Goal: Book appointment/travel/reservation

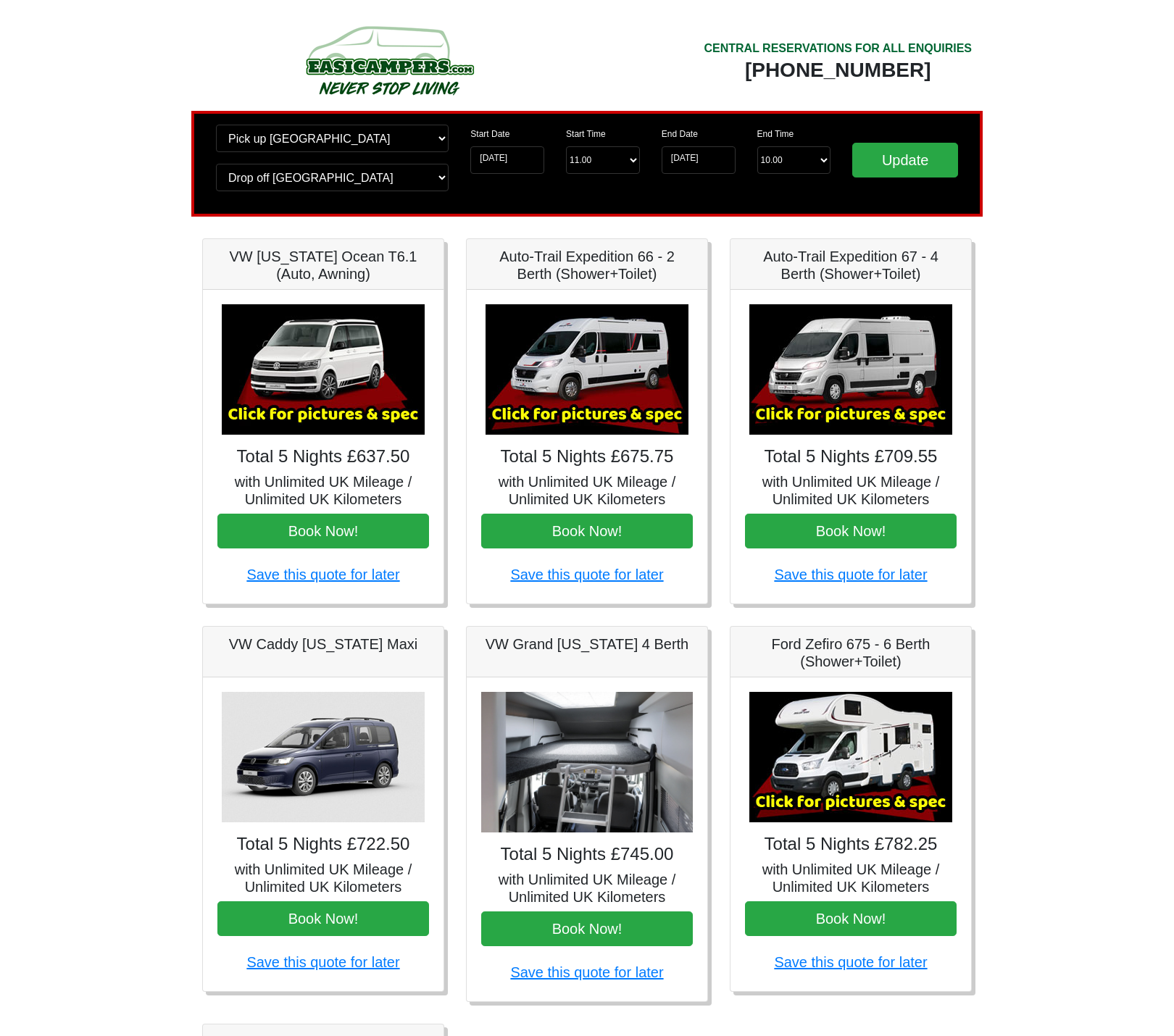
click at [358, 387] on img at bounding box center [323, 369] width 203 height 130
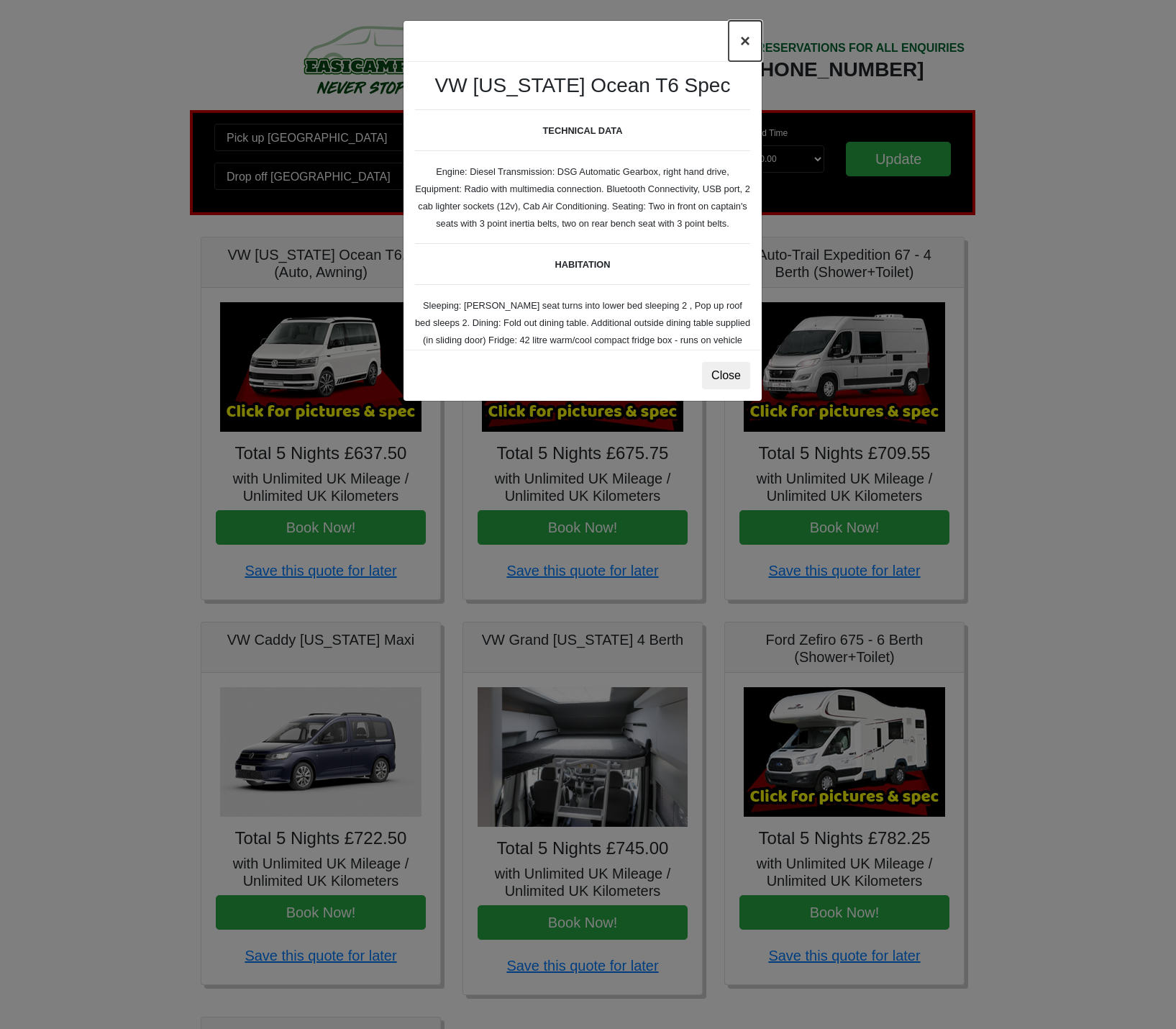
click at [745, 43] on button "×" at bounding box center [745, 40] width 33 height 40
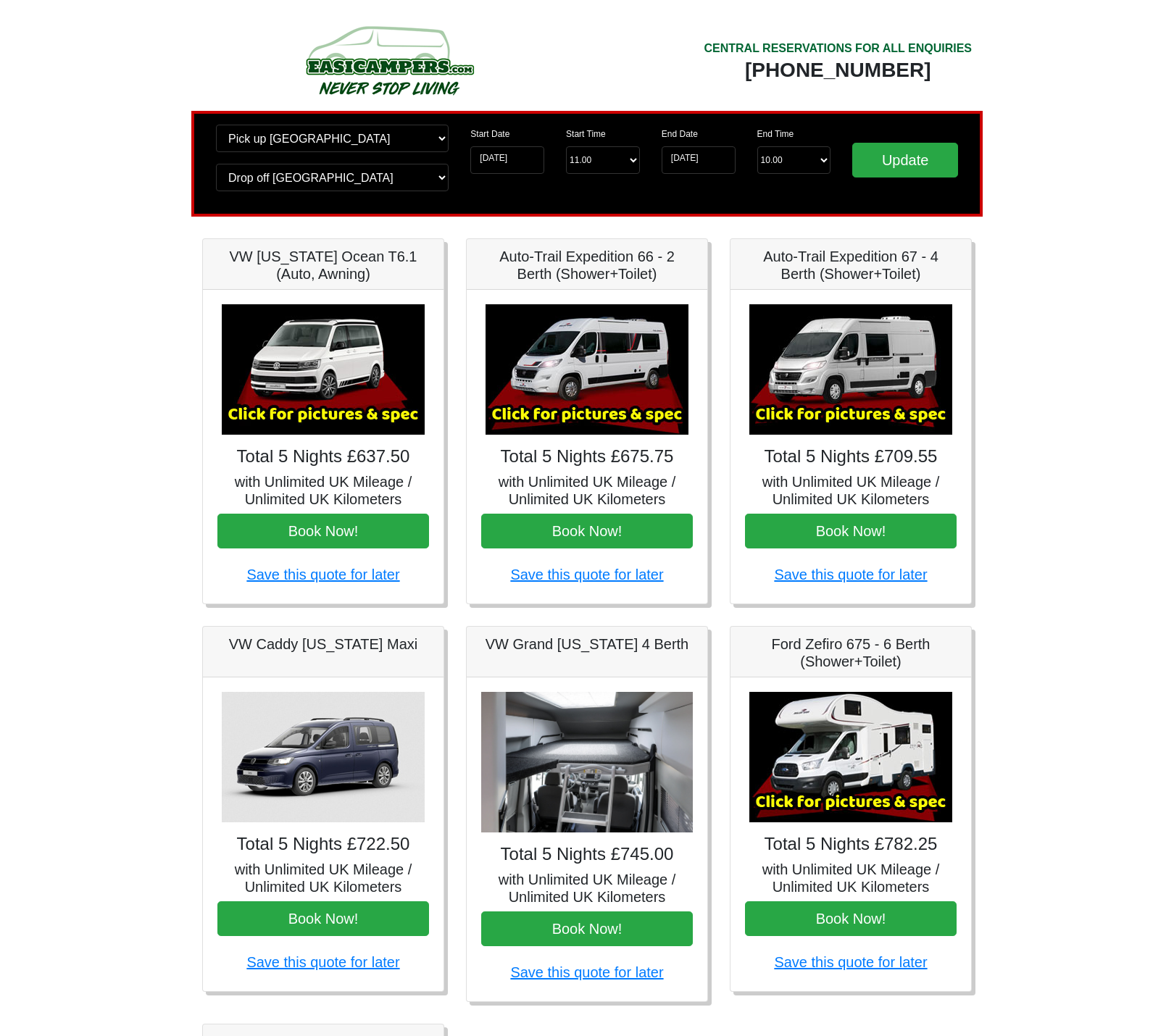
click at [339, 399] on img at bounding box center [323, 369] width 203 height 130
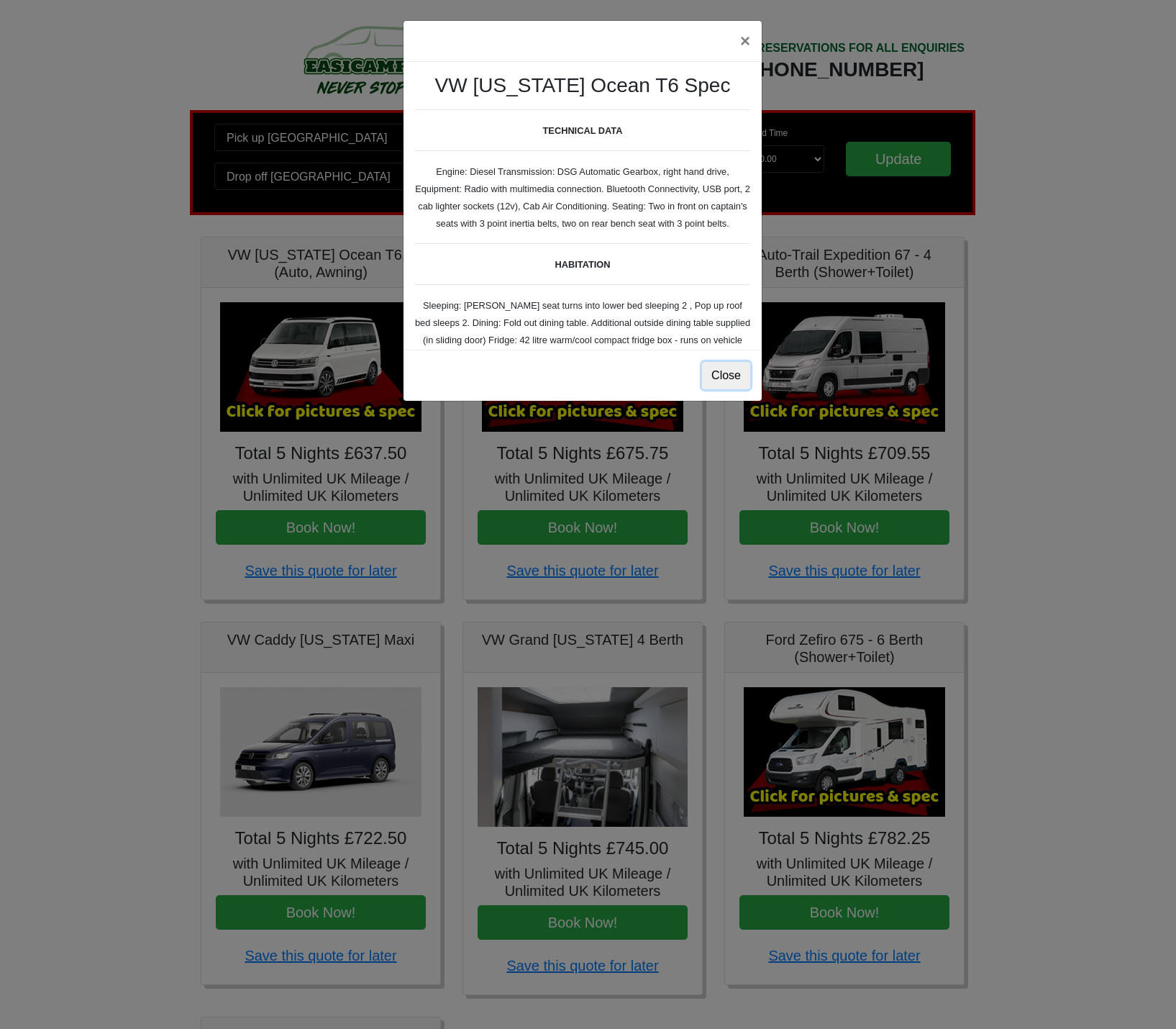
click at [717, 374] on button "Close" at bounding box center [726, 375] width 49 height 27
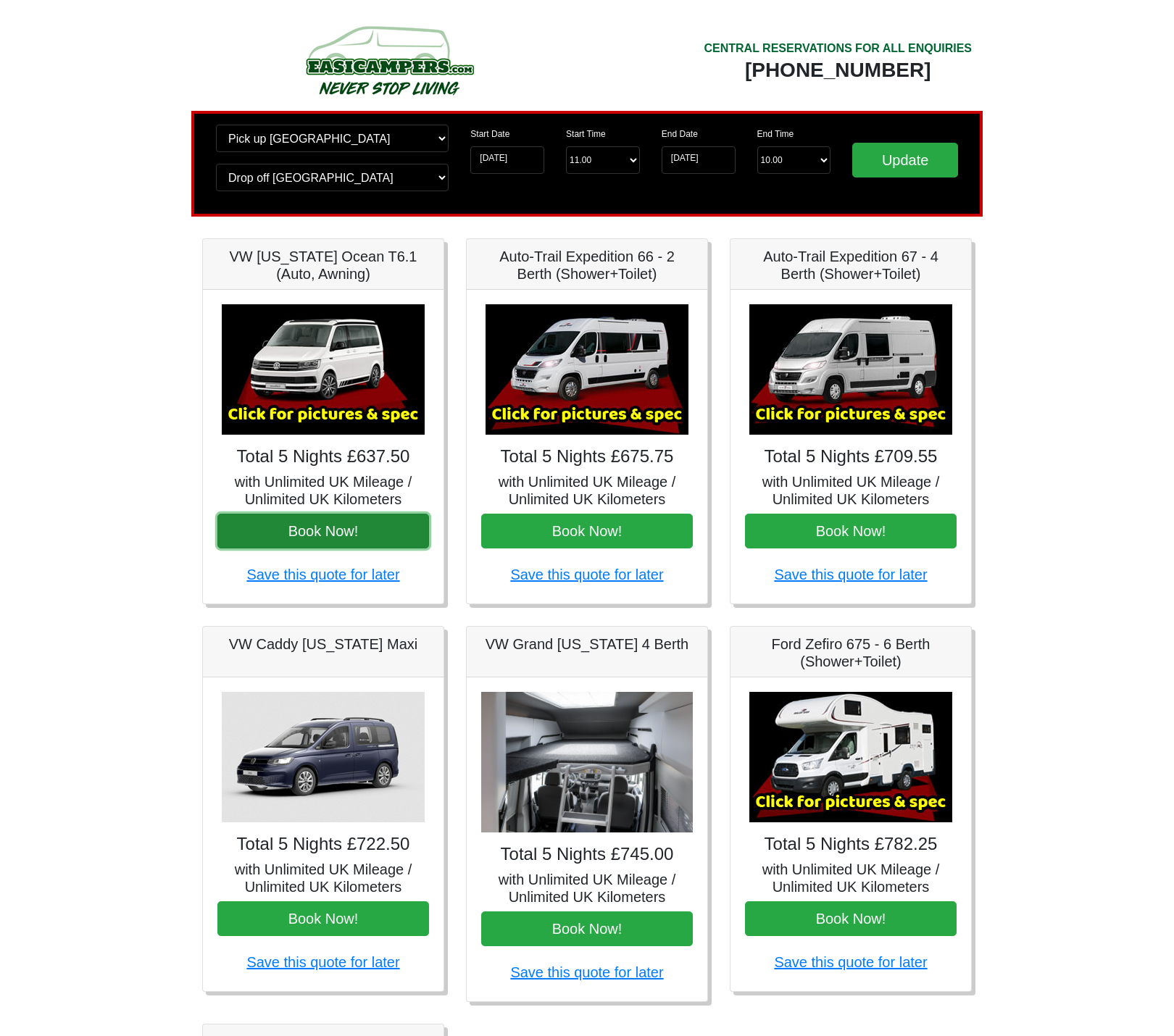
click at [313, 537] on button "Book Now!" at bounding box center [323, 531] width 212 height 34
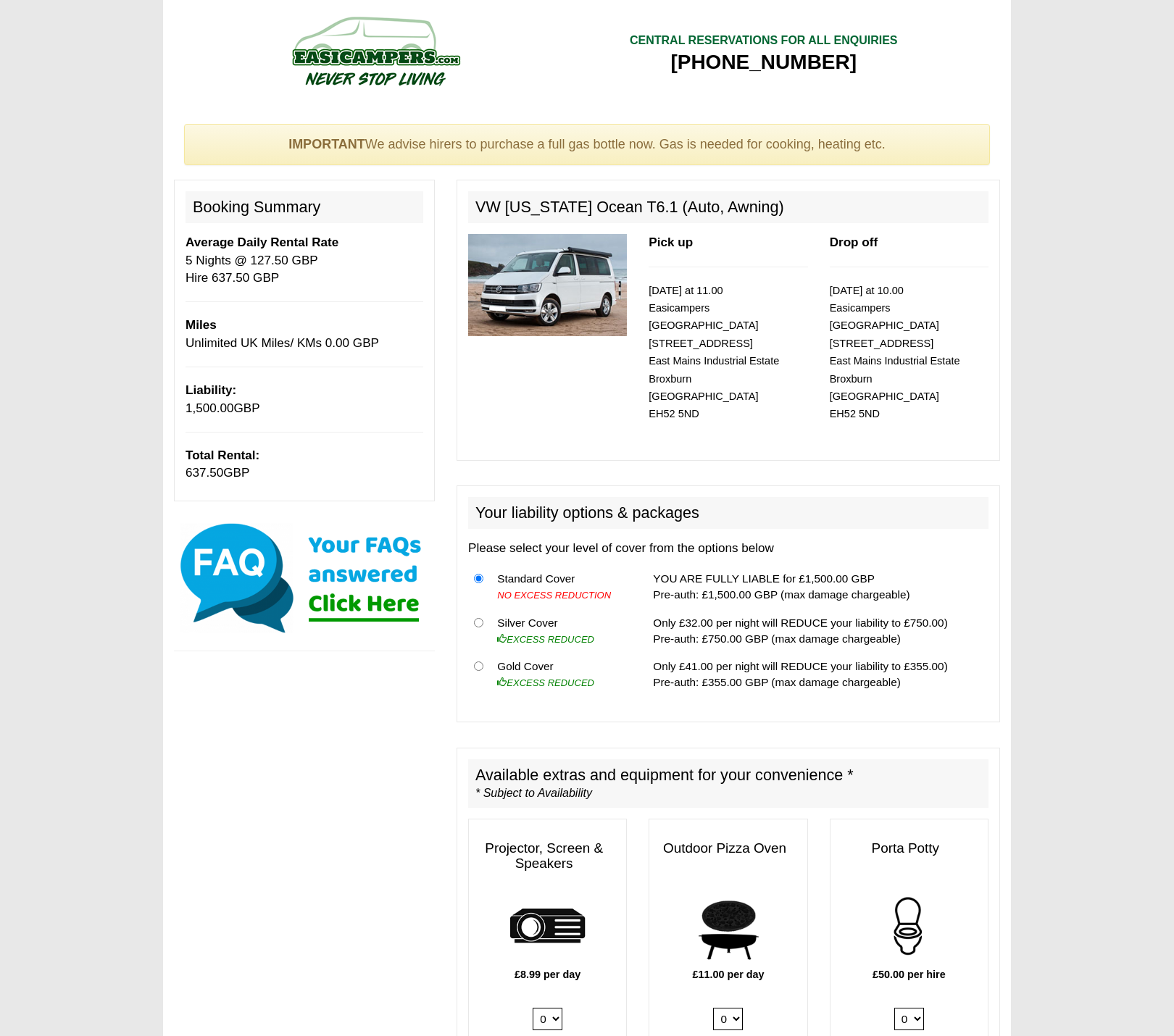
click at [570, 295] on img at bounding box center [547, 284] width 159 height 102
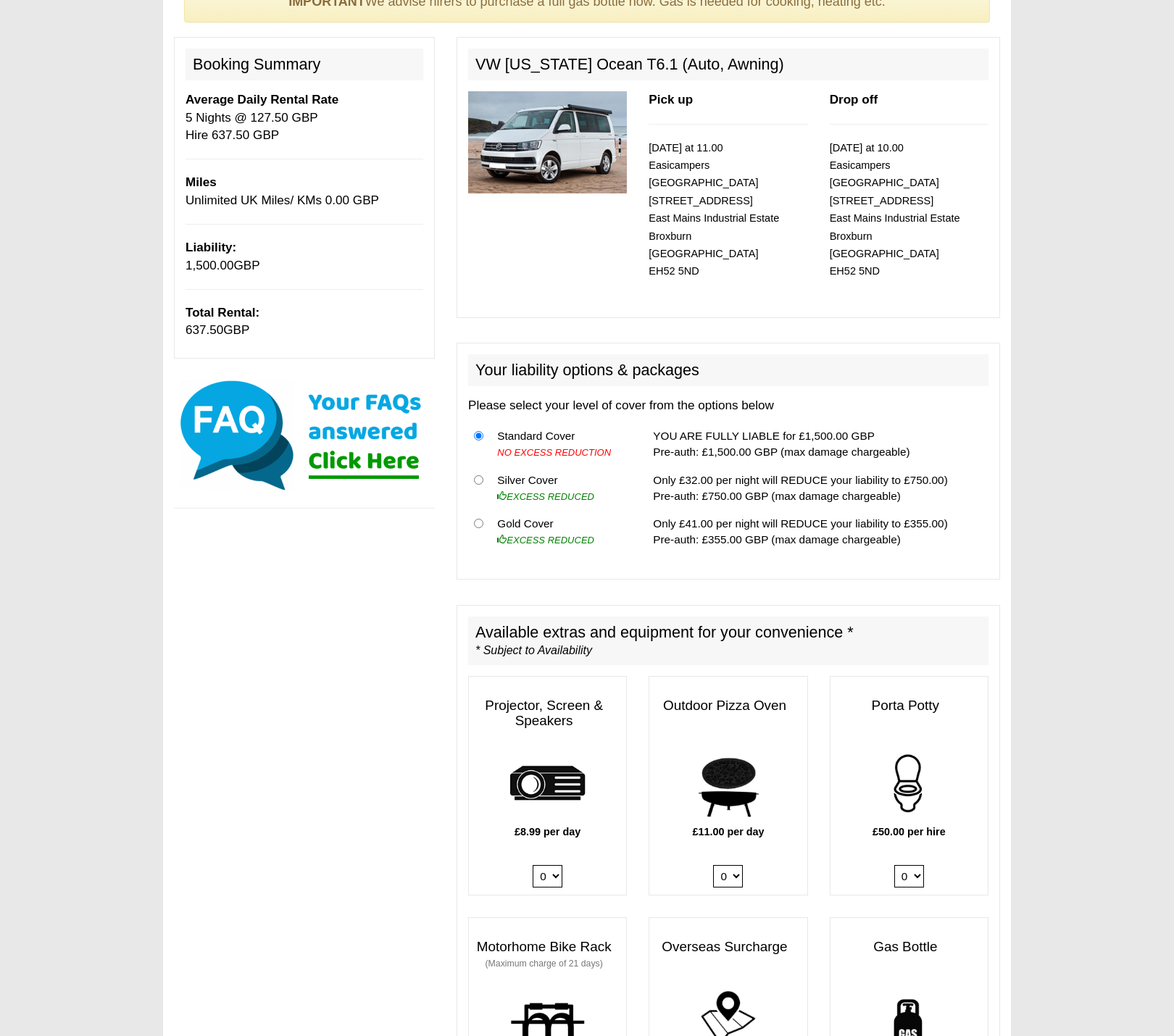
scroll to position [145, 0]
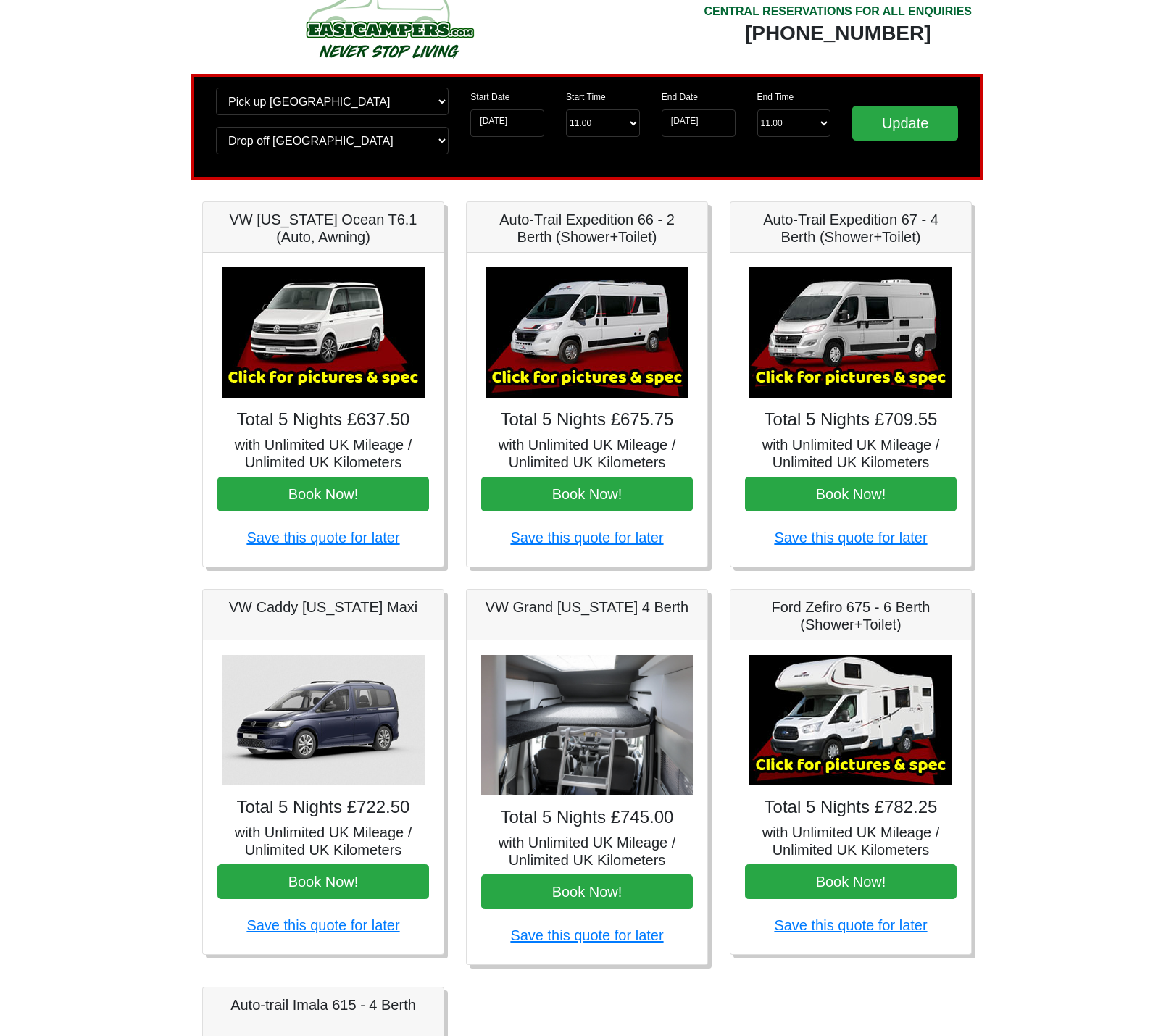
scroll to position [72, 0]
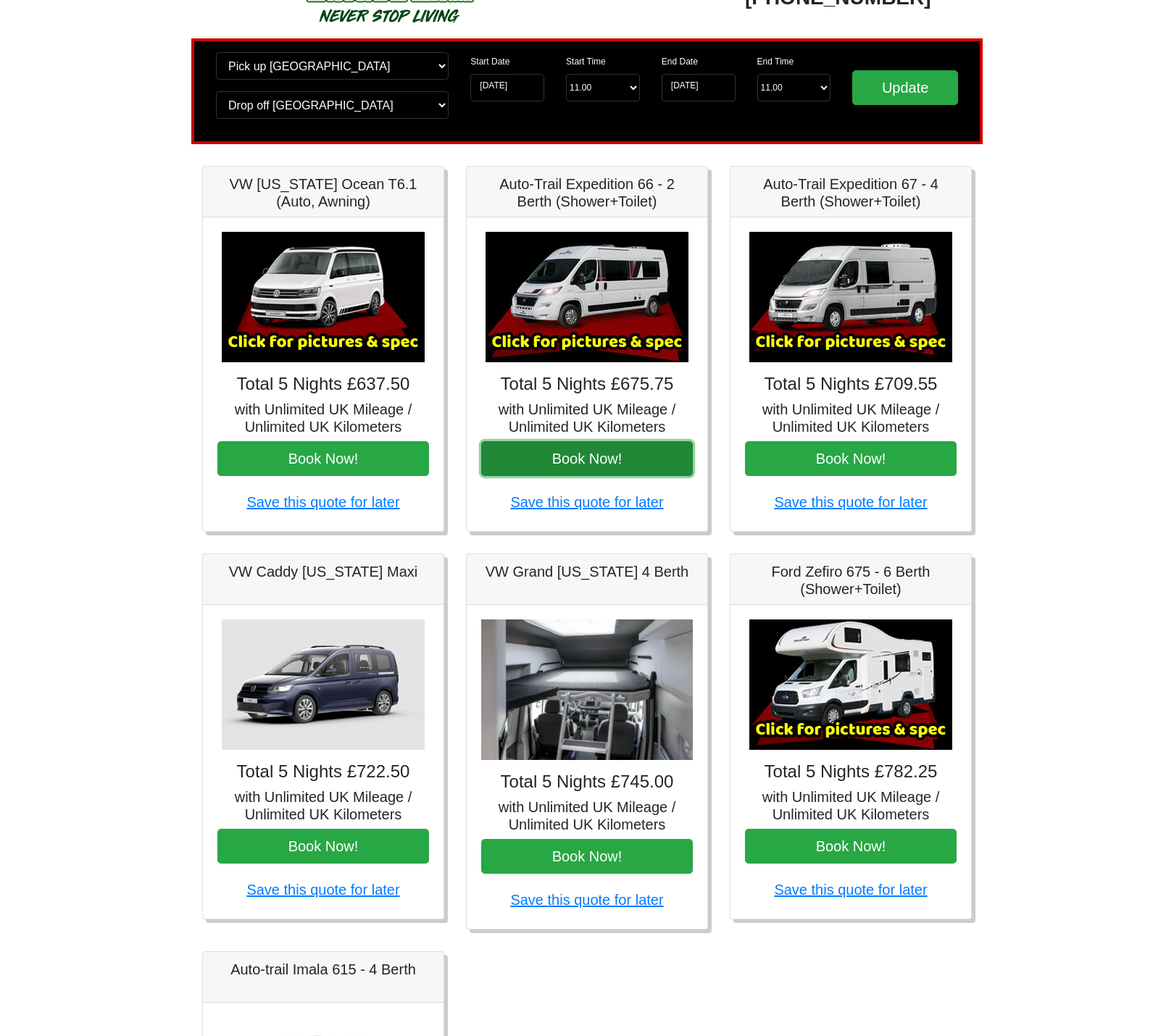
click at [638, 458] on button "Book Now!" at bounding box center [587, 458] width 212 height 34
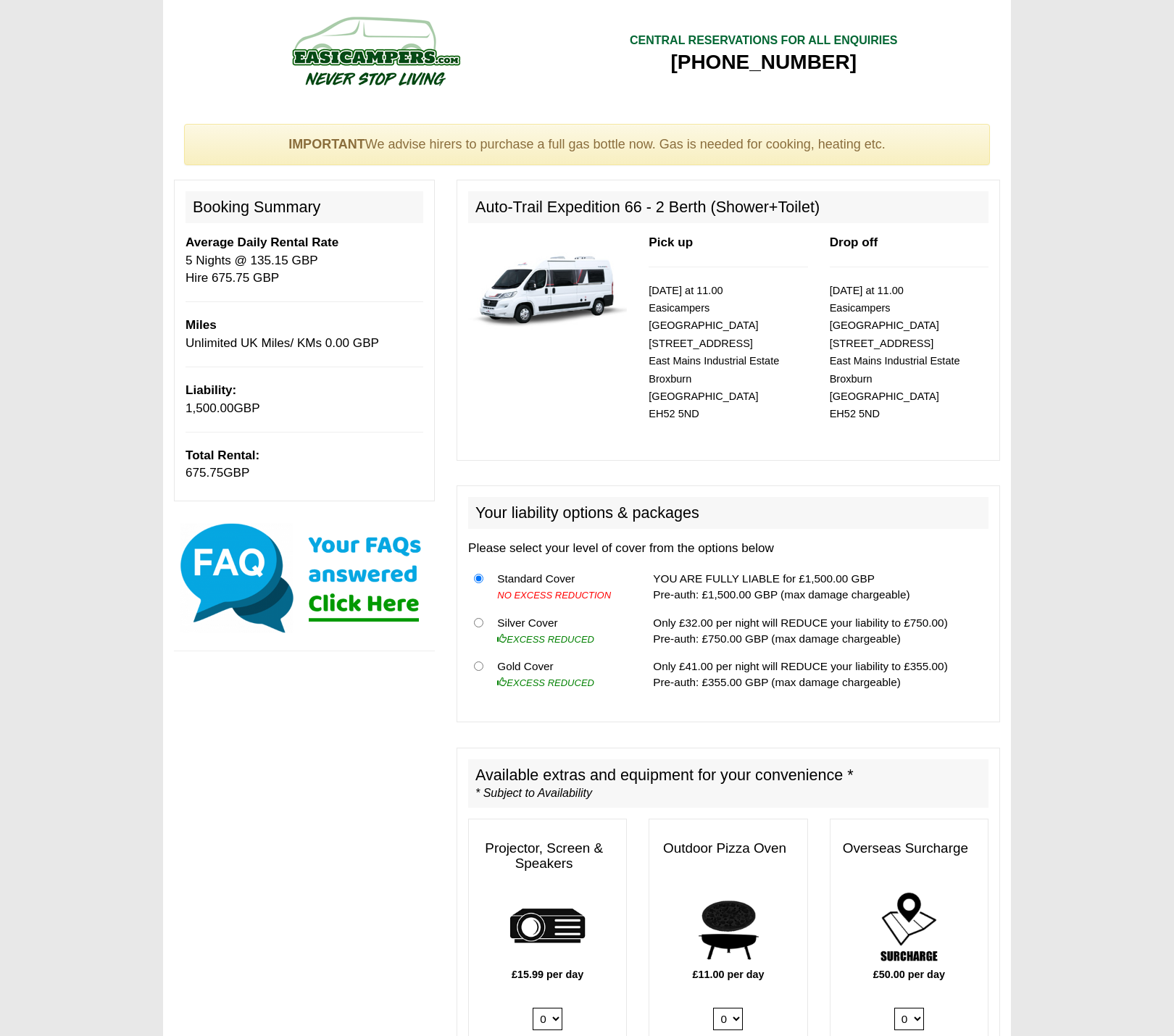
click at [575, 297] on img at bounding box center [547, 284] width 159 height 102
click at [520, 277] on img at bounding box center [547, 284] width 159 height 102
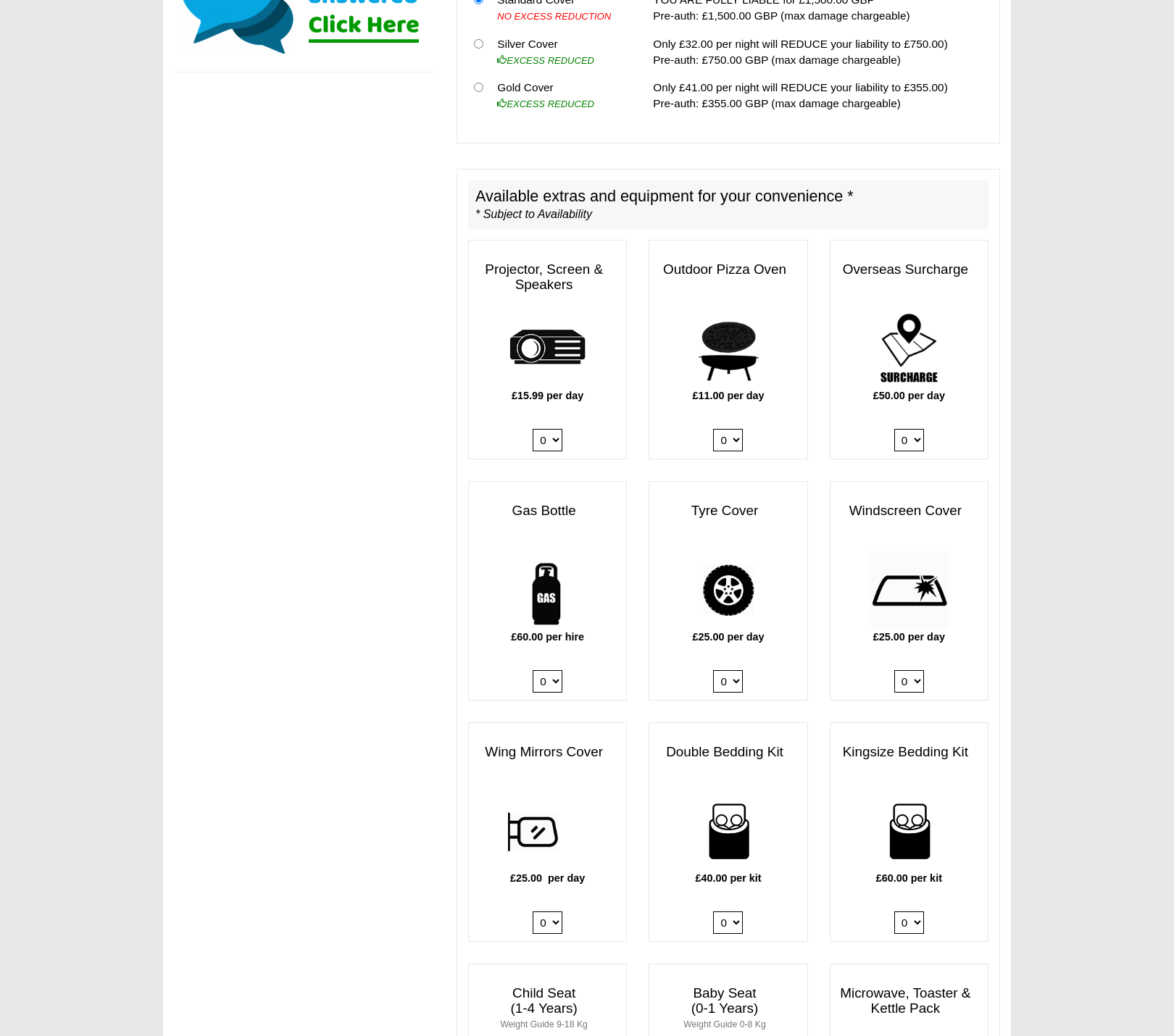
scroll to position [580, 0]
click at [737, 911] on select "0 1 2 3 4" at bounding box center [727, 922] width 30 height 23
select select "Double Bedding Kit x QTY 1 @ 40.00 GBP per kit."
click at [713, 911] on select "0 1 2 3 4" at bounding box center [727, 922] width 30 height 23
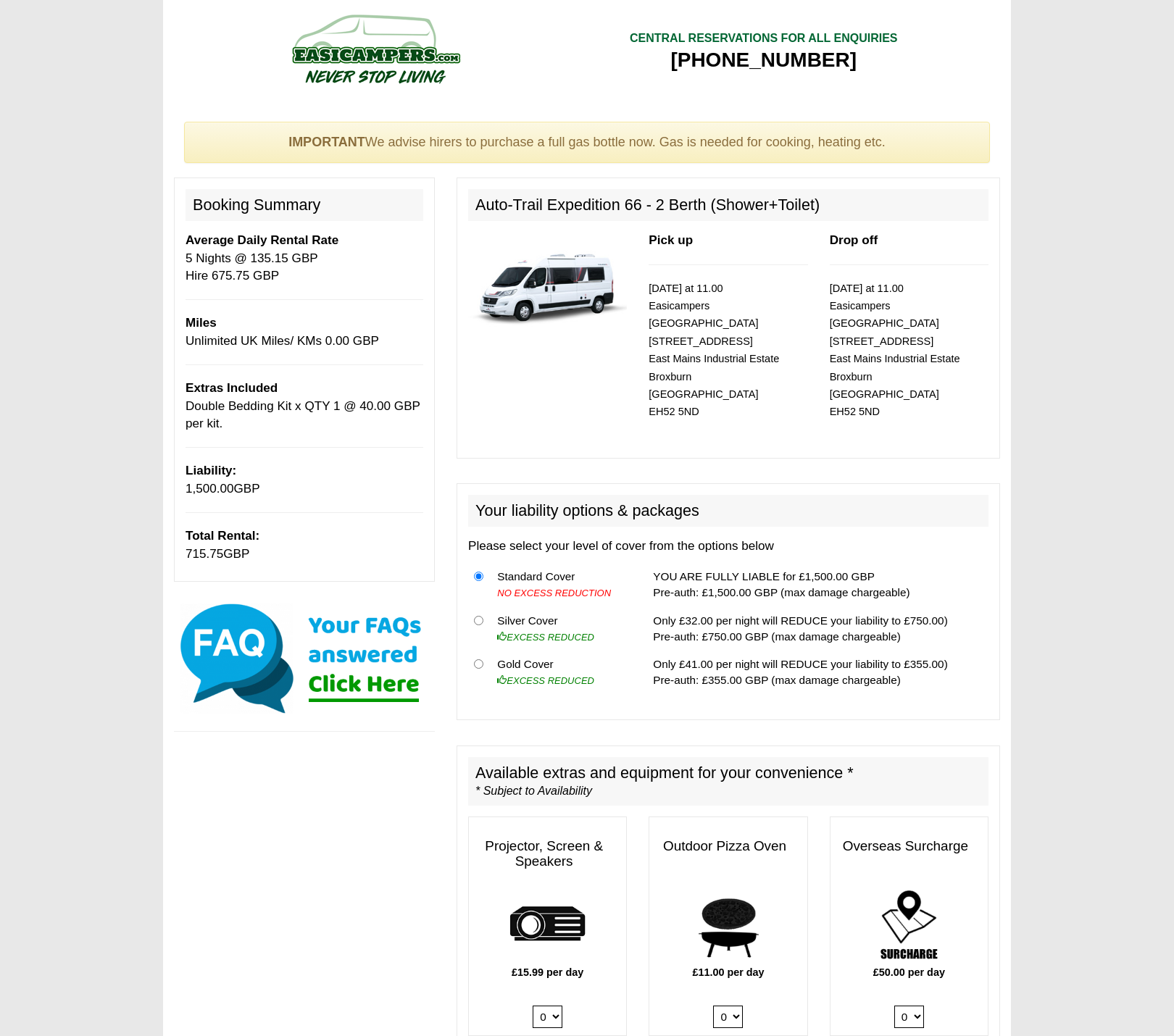
scroll to position [0, 0]
